Goal: Find specific page/section: Find specific page/section

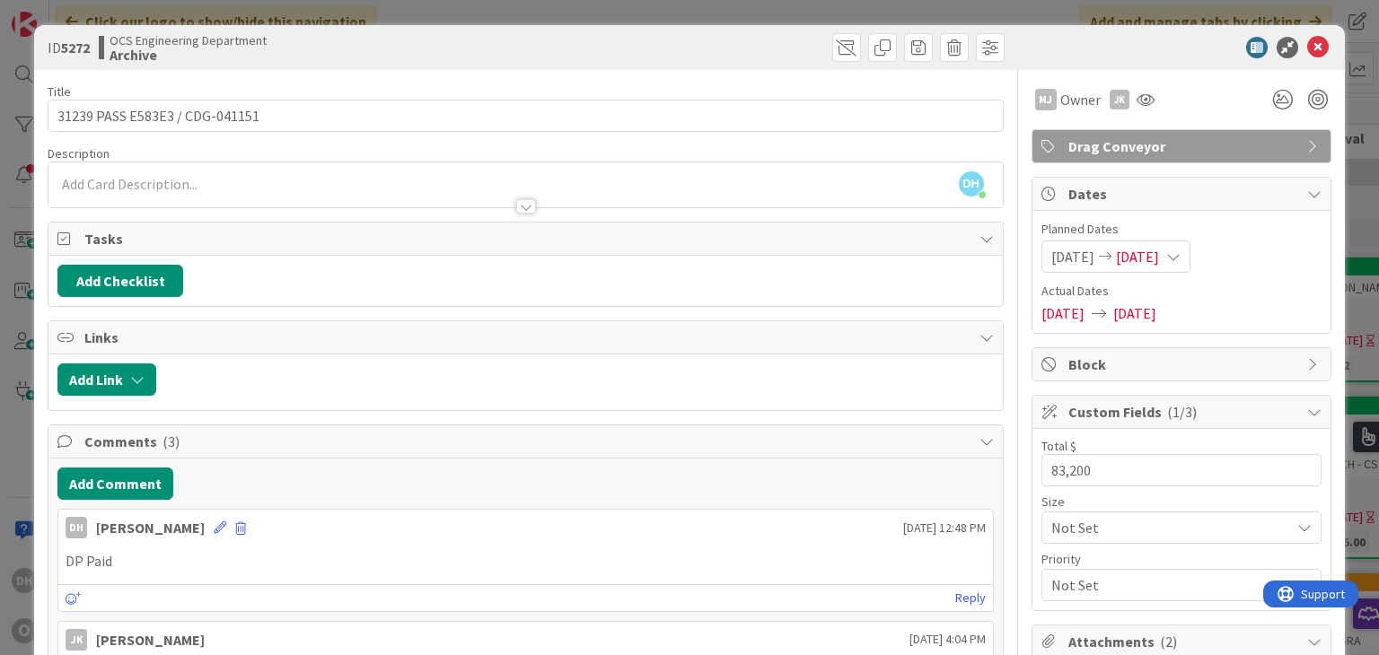
scroll to position [0, 1198]
click at [1307, 43] on icon at bounding box center [1318, 48] width 22 height 22
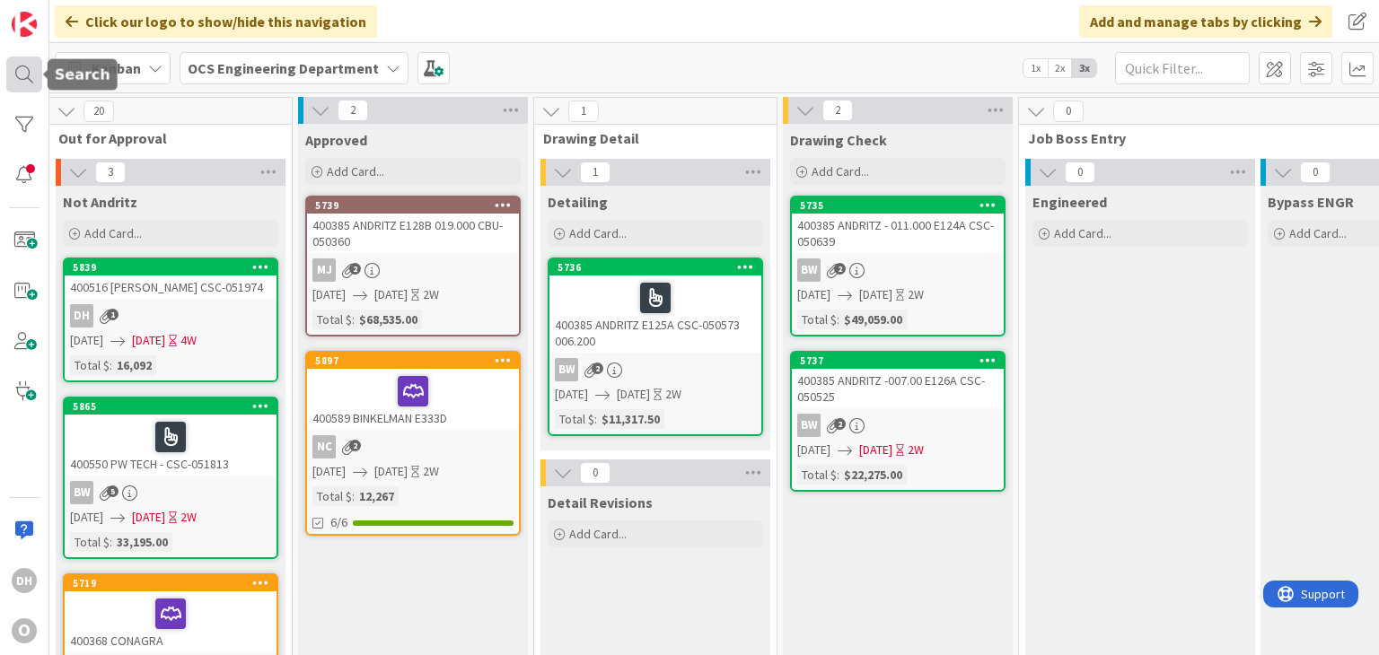
click at [32, 59] on div at bounding box center [24, 75] width 36 height 36
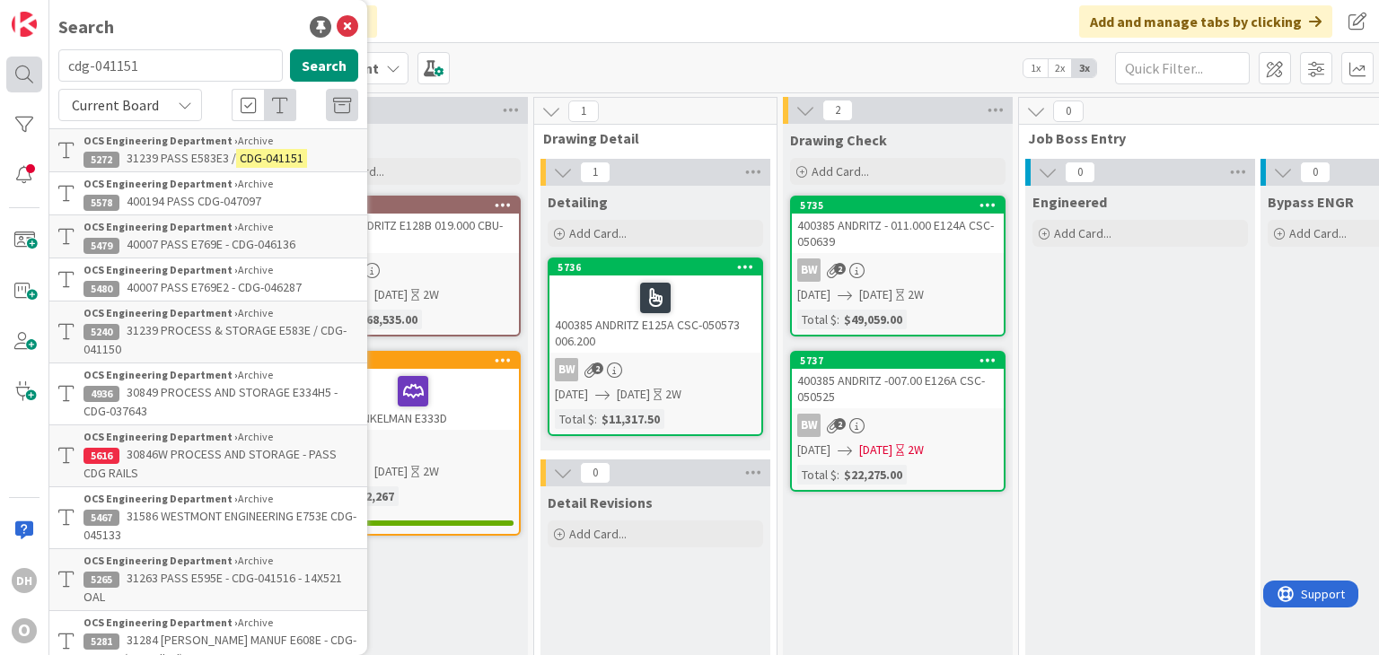
drag, startPoint x: 191, startPoint y: 73, endPoint x: 13, endPoint y: 65, distance: 178.8
click at [13, 65] on div "DH O Search cdg-041151 Search Current Board OCS Engineering Department › Archiv…" at bounding box center [24, 327] width 49 height 655
type input "40007"
click at [331, 60] on button "Search" at bounding box center [324, 65] width 68 height 32
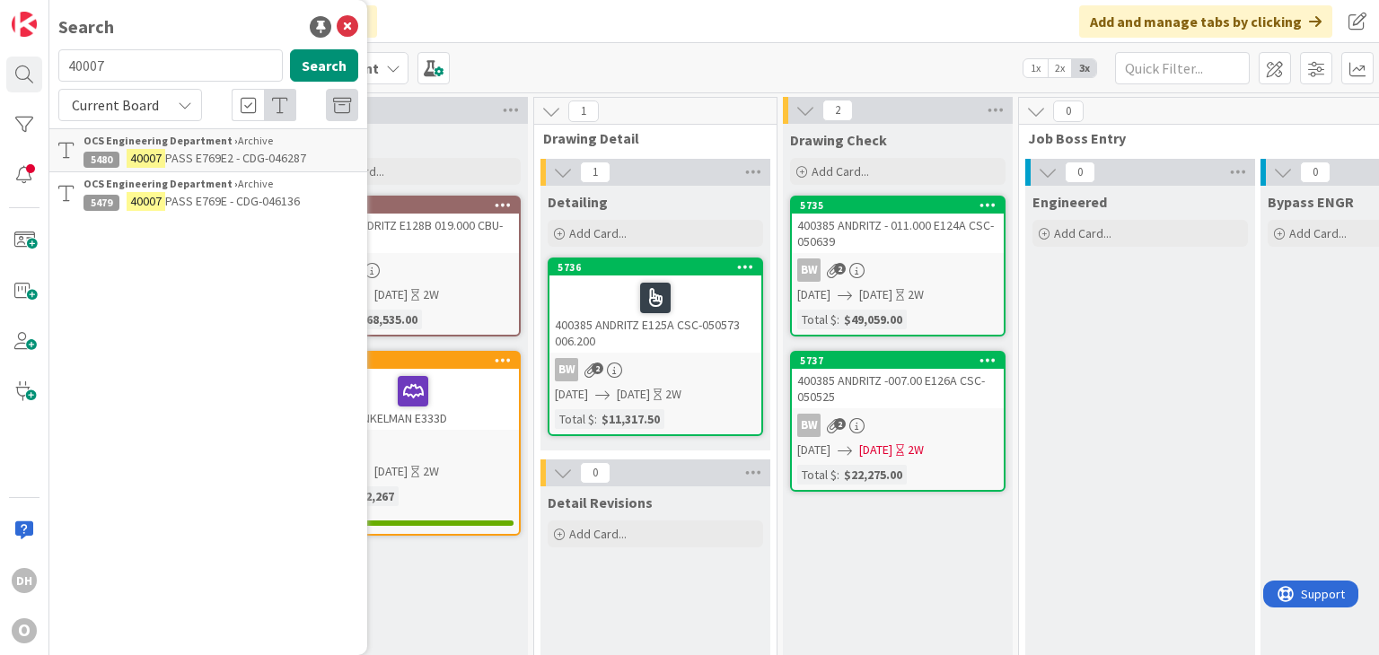
click at [334, 147] on div "OCS Engineering Department › Archive" at bounding box center [220, 141] width 275 height 16
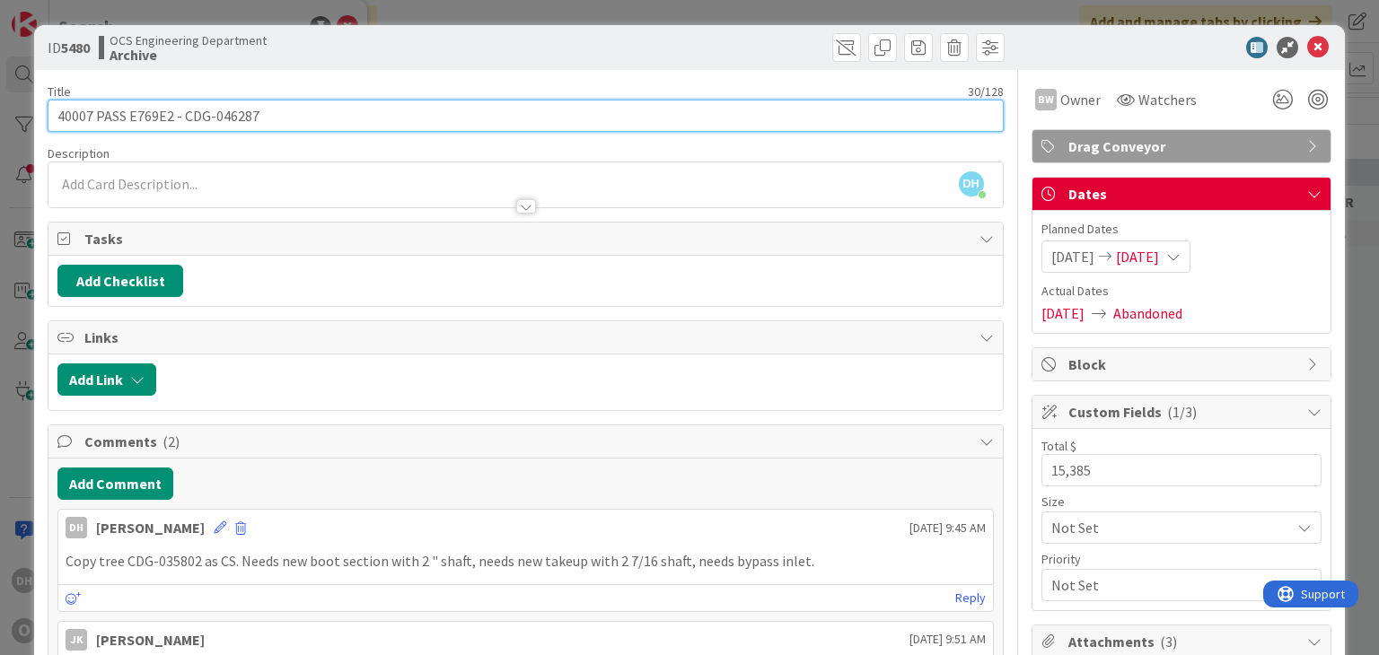
drag, startPoint x: 259, startPoint y: 113, endPoint x: 186, endPoint y: 117, distance: 72.8
click at [186, 117] on input "40007 PASS E769E2 - CDG-046287" at bounding box center [525, 116] width 955 height 32
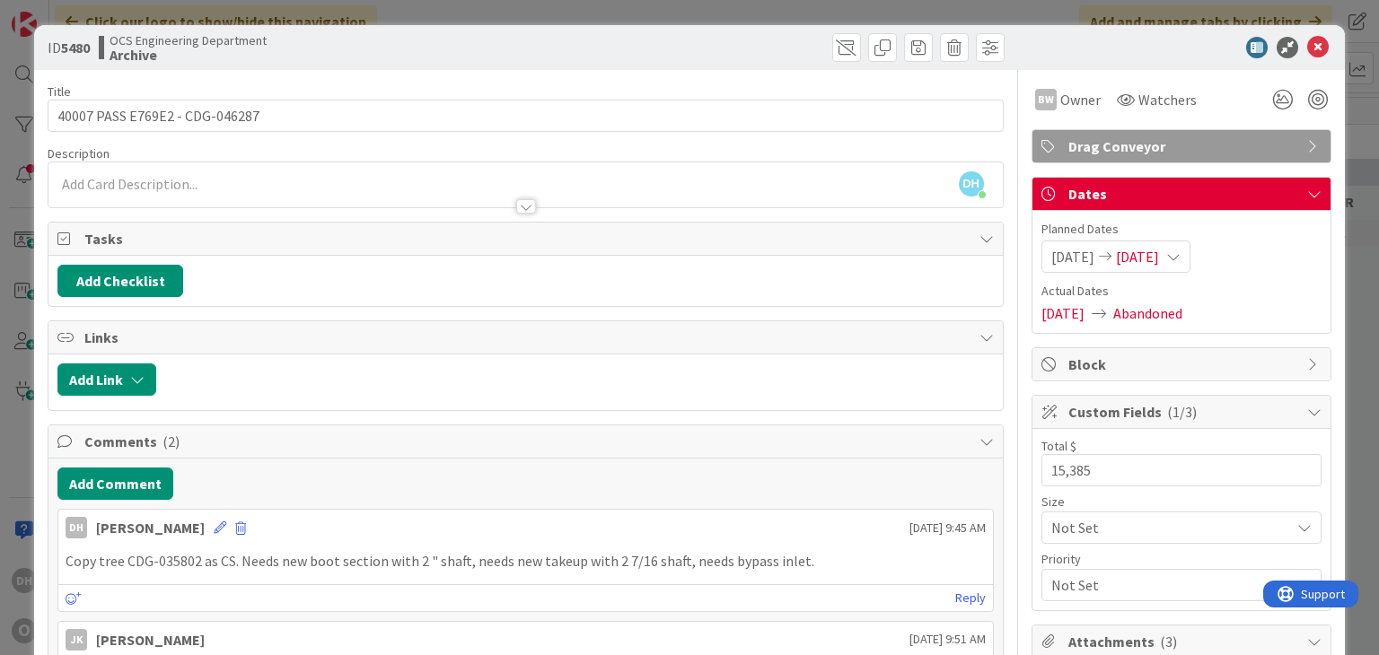
click at [1316, 45] on div at bounding box center [1173, 48] width 318 height 22
click at [1307, 45] on icon at bounding box center [1318, 48] width 22 height 22
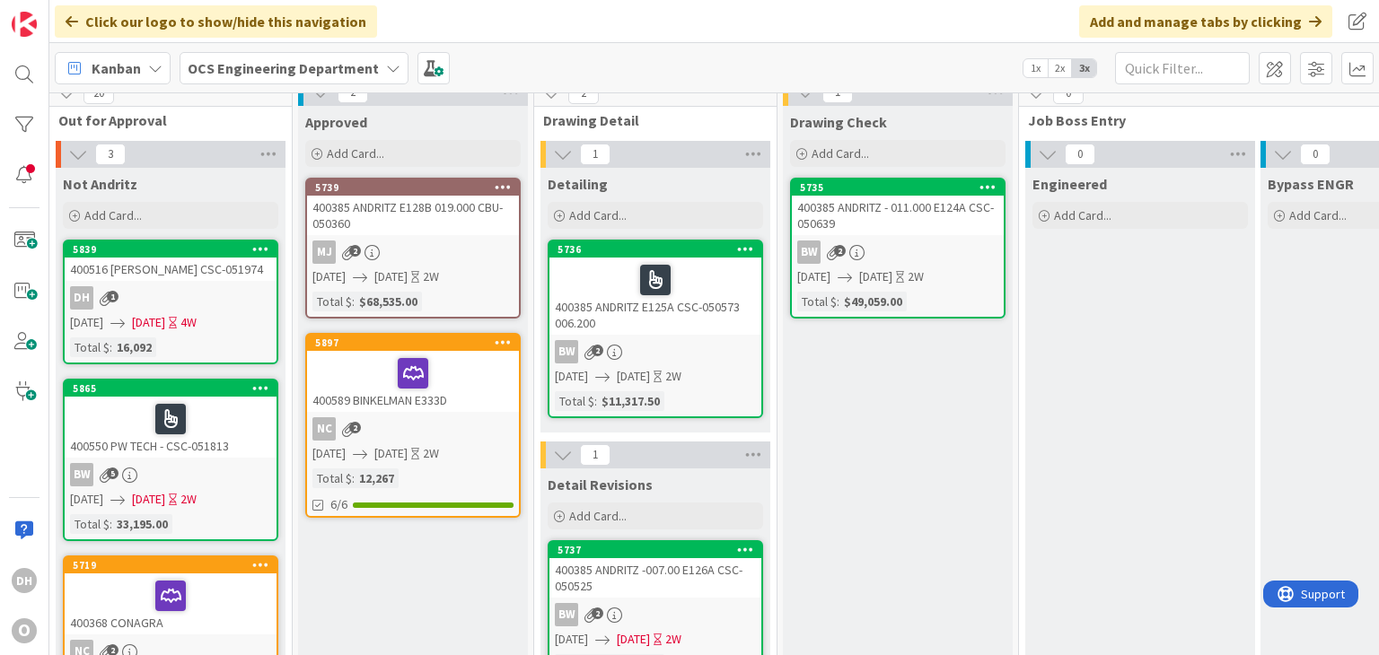
scroll to position [0, 1198]
